Goal: Navigation & Orientation: Find specific page/section

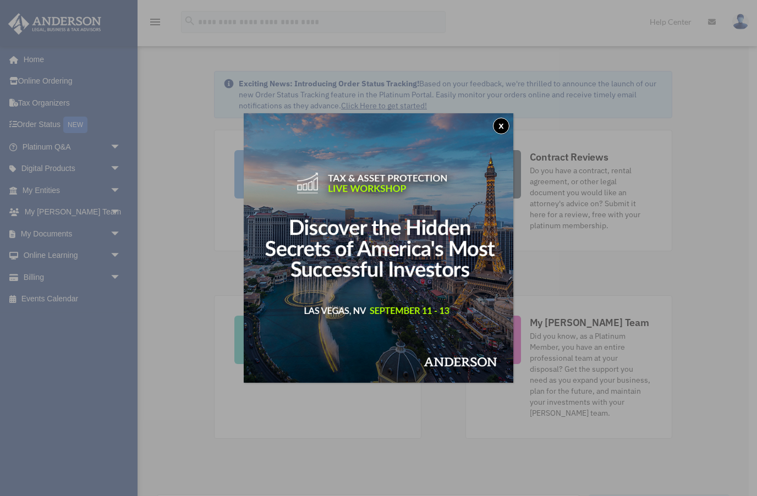
click at [499, 120] on button "x" at bounding box center [501, 126] width 17 height 17
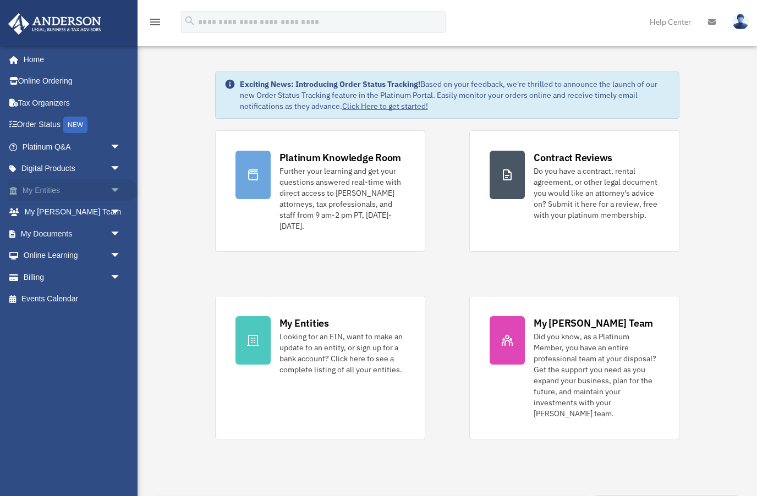
click at [48, 188] on link "My Entities arrow_drop_down" at bounding box center [73, 190] width 130 height 22
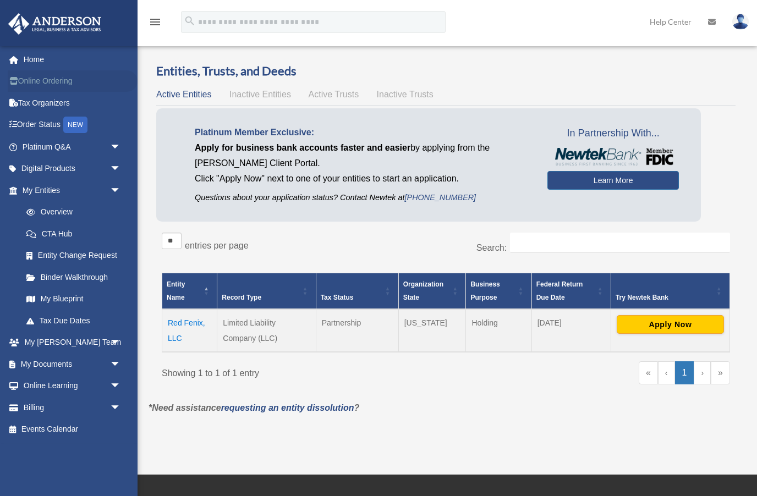
click at [26, 86] on link "Online Ordering" at bounding box center [73, 81] width 130 height 22
click at [49, 208] on link "Overview" at bounding box center [76, 212] width 122 height 22
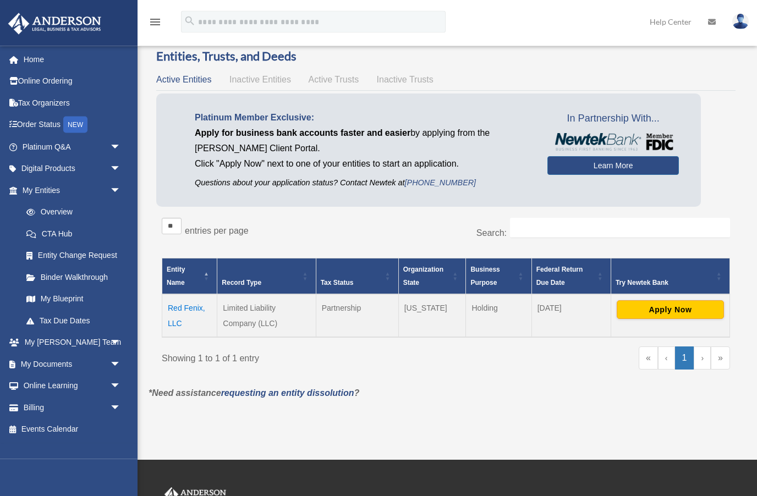
scroll to position [15, 0]
click at [28, 403] on link "Billing arrow_drop_down" at bounding box center [73, 408] width 130 height 22
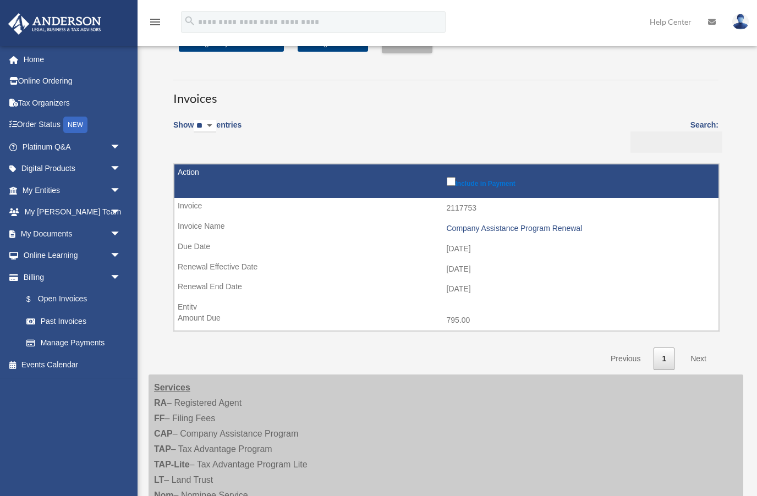
scroll to position [29, 0]
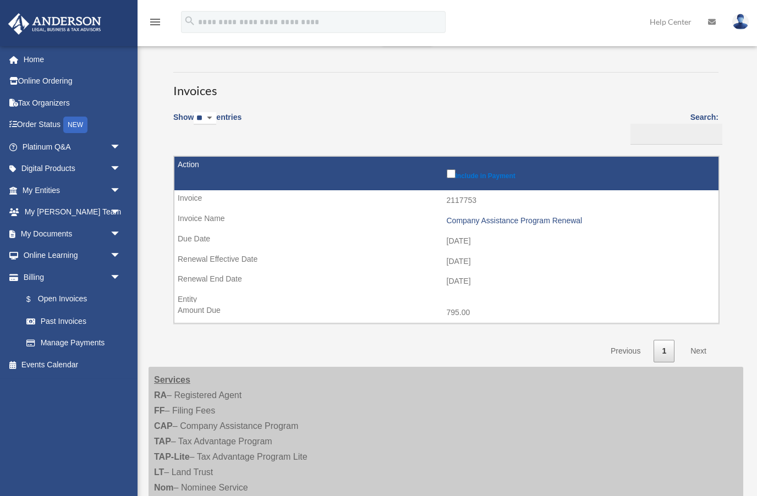
click at [697, 350] on link "Next" at bounding box center [698, 351] width 32 height 23
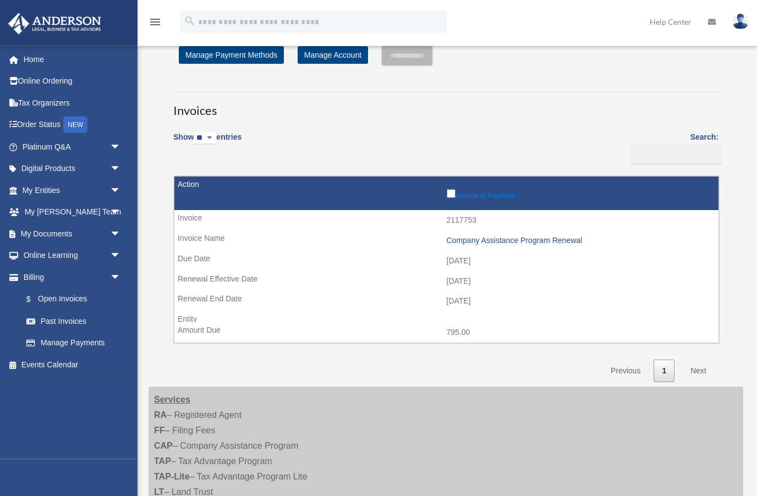
scroll to position [0, 0]
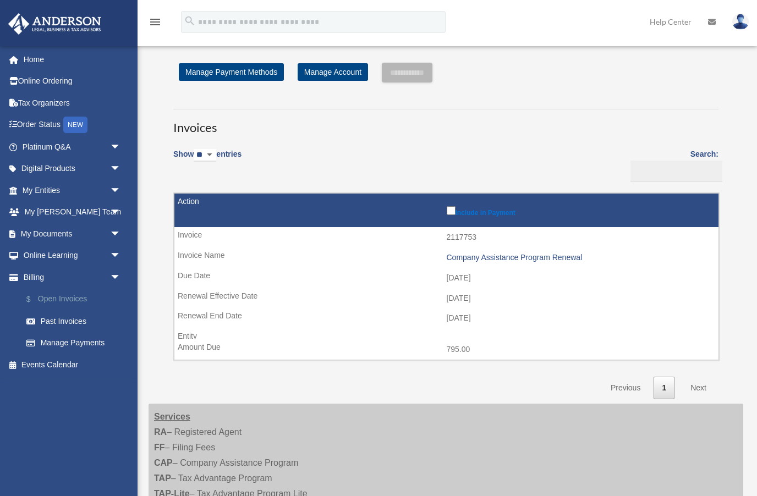
click at [72, 297] on link "$ Open Invoices" at bounding box center [76, 299] width 122 height 23
click at [66, 190] on link "My Entities arrow_drop_down" at bounding box center [73, 190] width 130 height 22
click at [113, 187] on span "arrow_drop_down" at bounding box center [121, 190] width 22 height 23
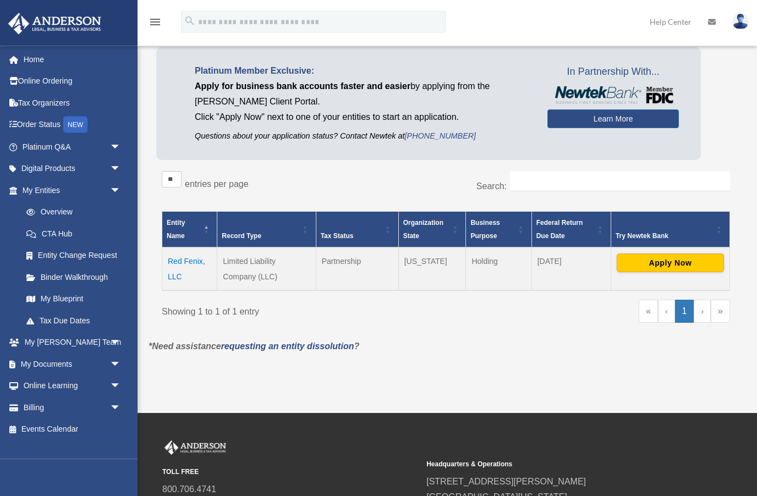
scroll to position [62, 0]
click at [189, 263] on td "Red Fenix, LLC" at bounding box center [189, 269] width 55 height 43
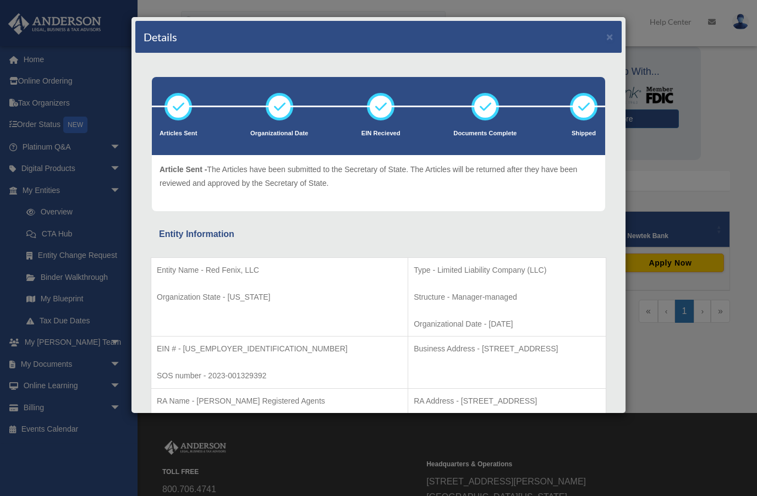
scroll to position [0, 0]
click at [612, 41] on button "×" at bounding box center [609, 37] width 7 height 12
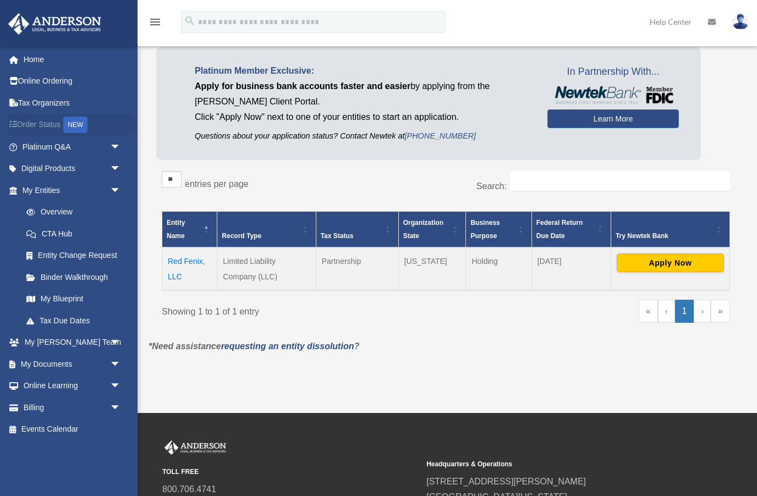
click at [36, 127] on link "Order Status NEW" at bounding box center [73, 125] width 130 height 23
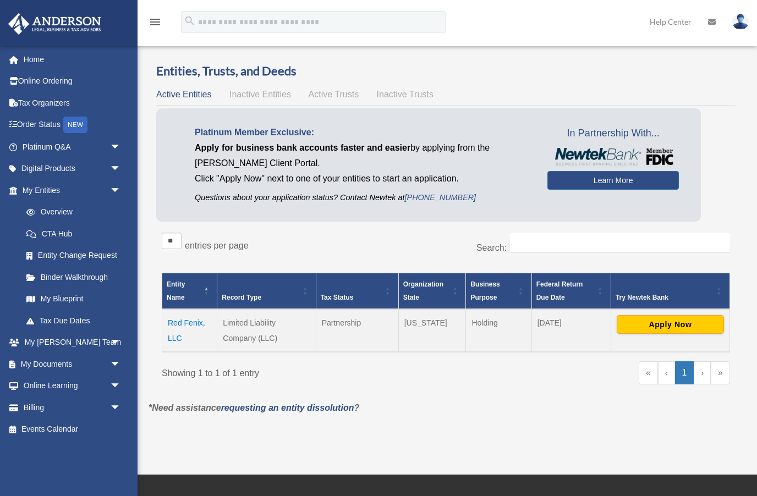
scroll to position [109, 0]
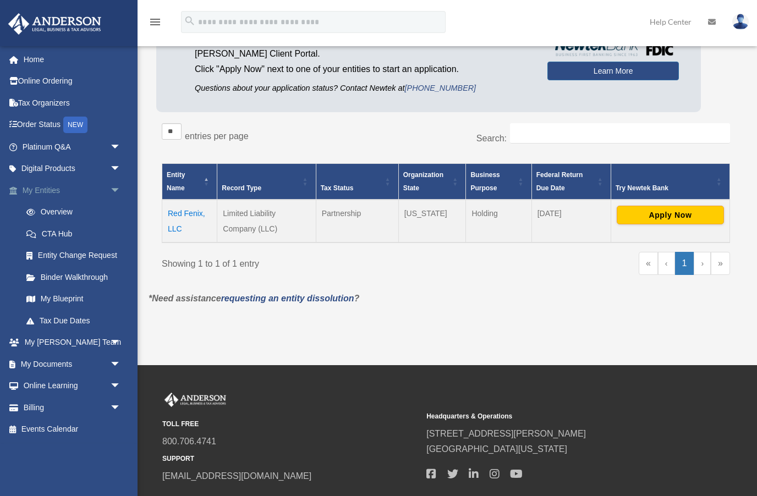
click at [43, 188] on link "My Entities arrow_drop_down" at bounding box center [73, 190] width 130 height 22
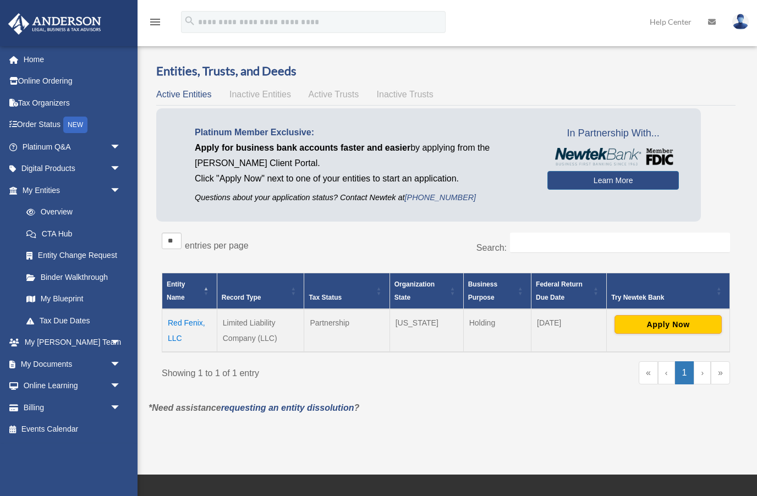
click at [737, 25] on img at bounding box center [740, 22] width 17 height 16
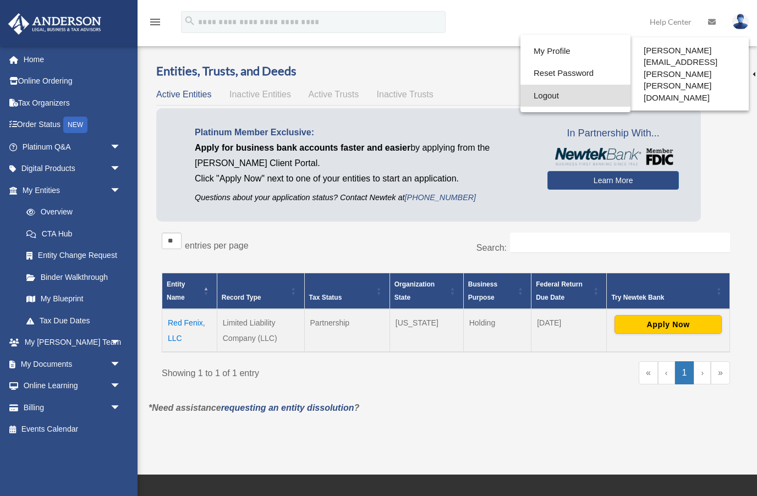
click at [526, 99] on link "Logout" at bounding box center [575, 96] width 110 height 23
